Goal: Find specific page/section: Find specific page/section

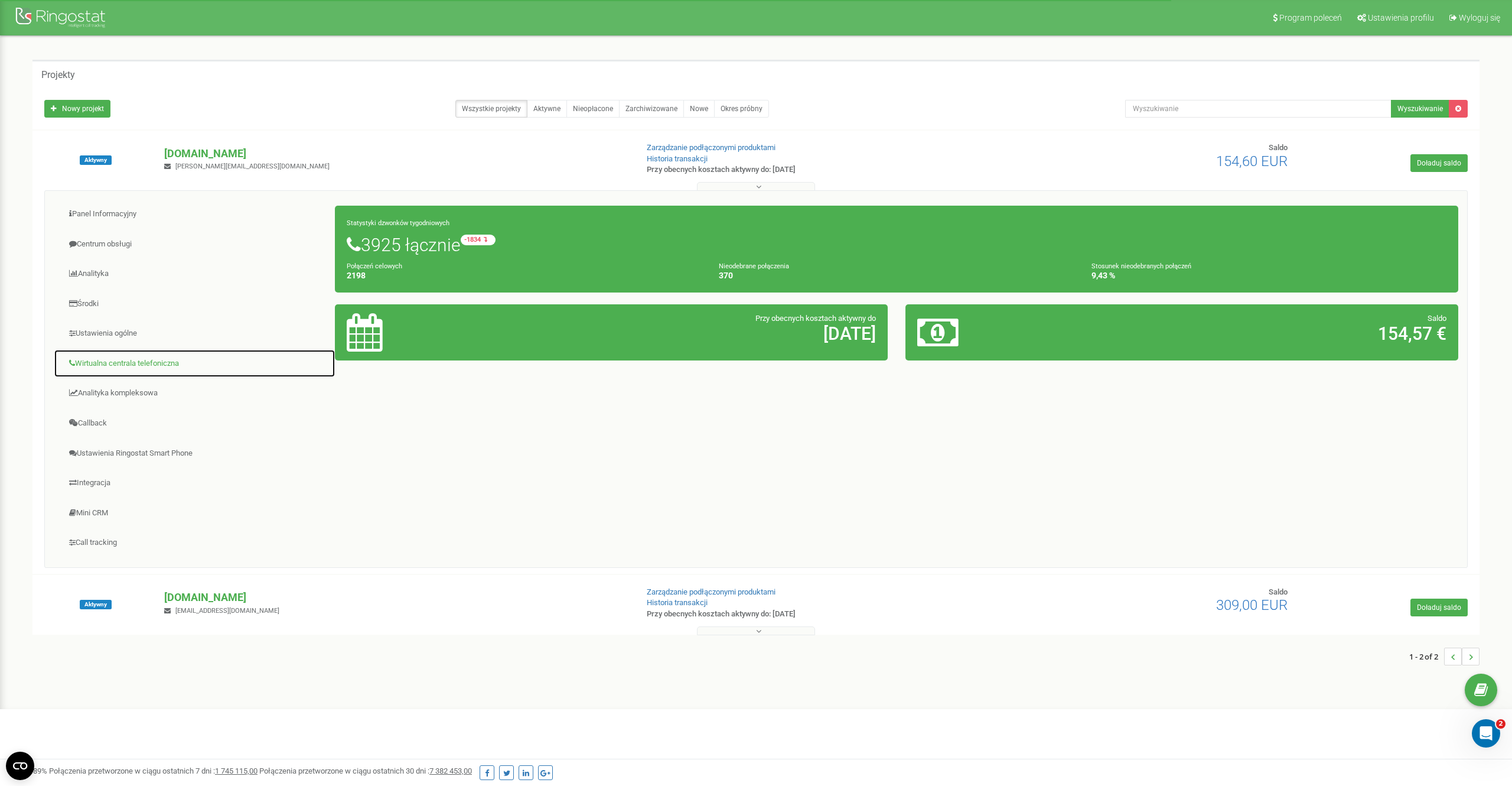
click at [97, 367] on link "Wirtualna centrala telefoniczna" at bounding box center [195, 363] width 282 height 29
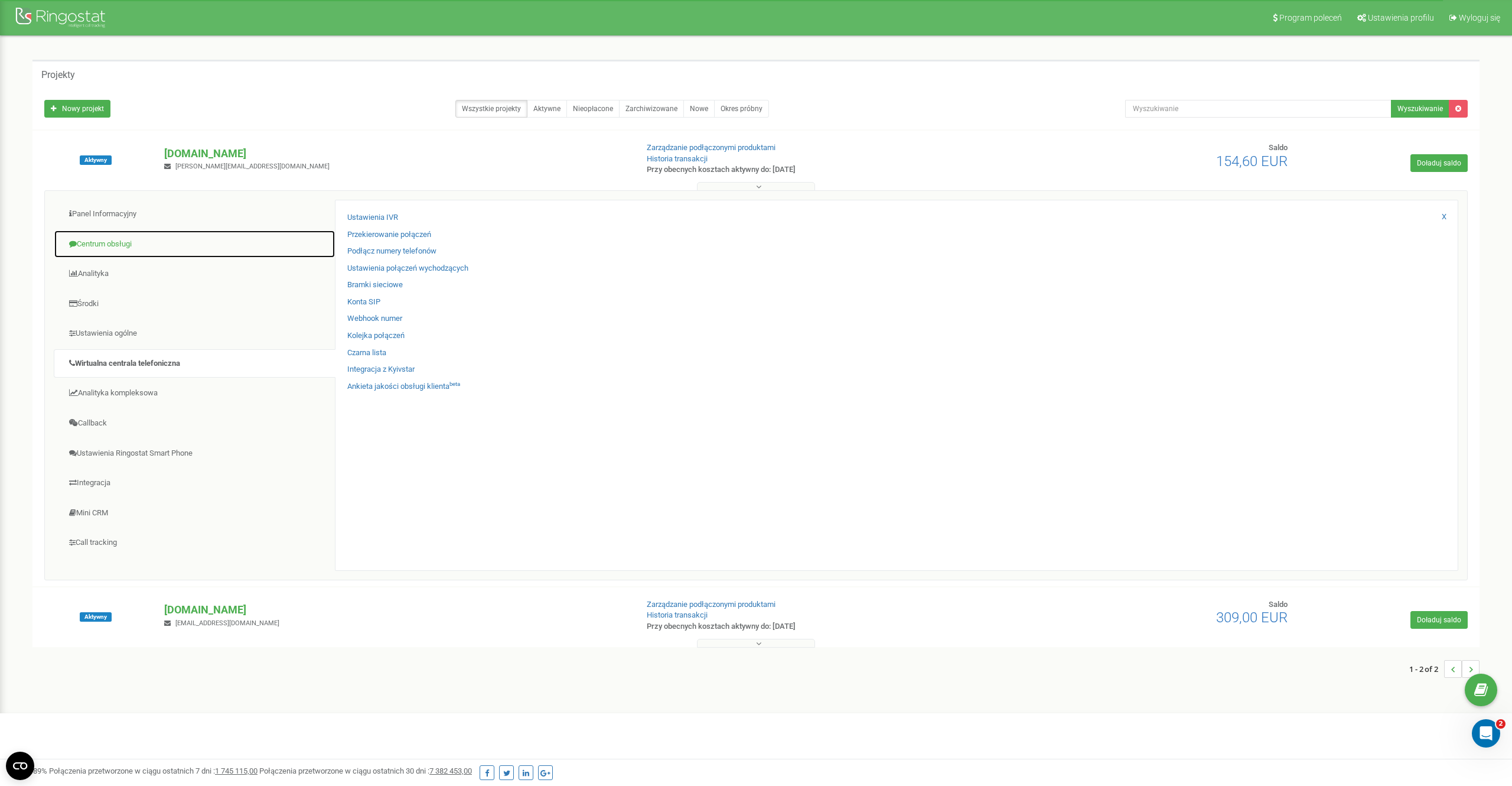
click at [108, 248] on link "Centrum obsługi" at bounding box center [195, 244] width 282 height 29
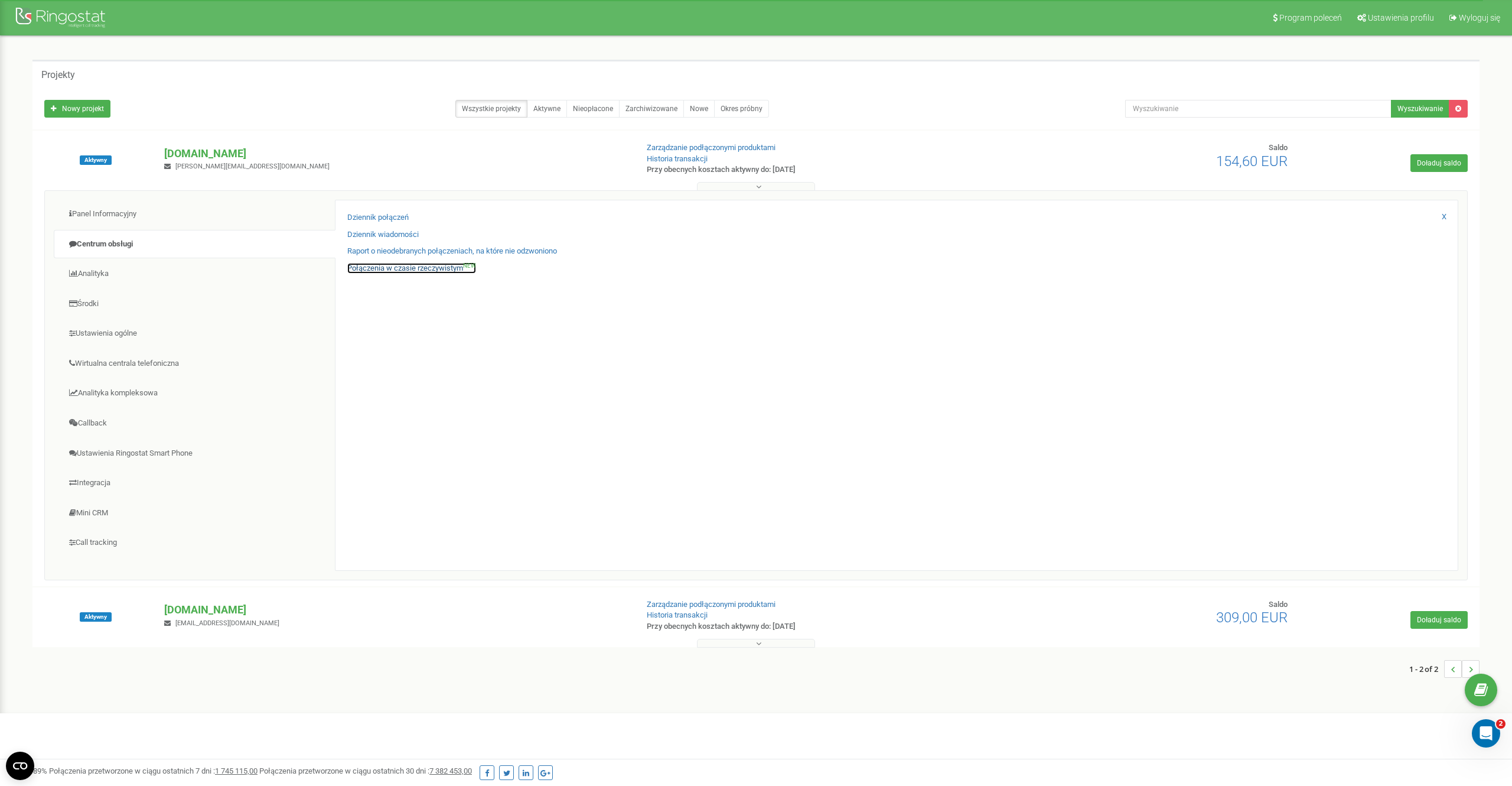
click at [427, 269] on link "Połączenia w czasie rzeczywistym NEW" at bounding box center [412, 268] width 129 height 11
